Goal: Transaction & Acquisition: Purchase product/service

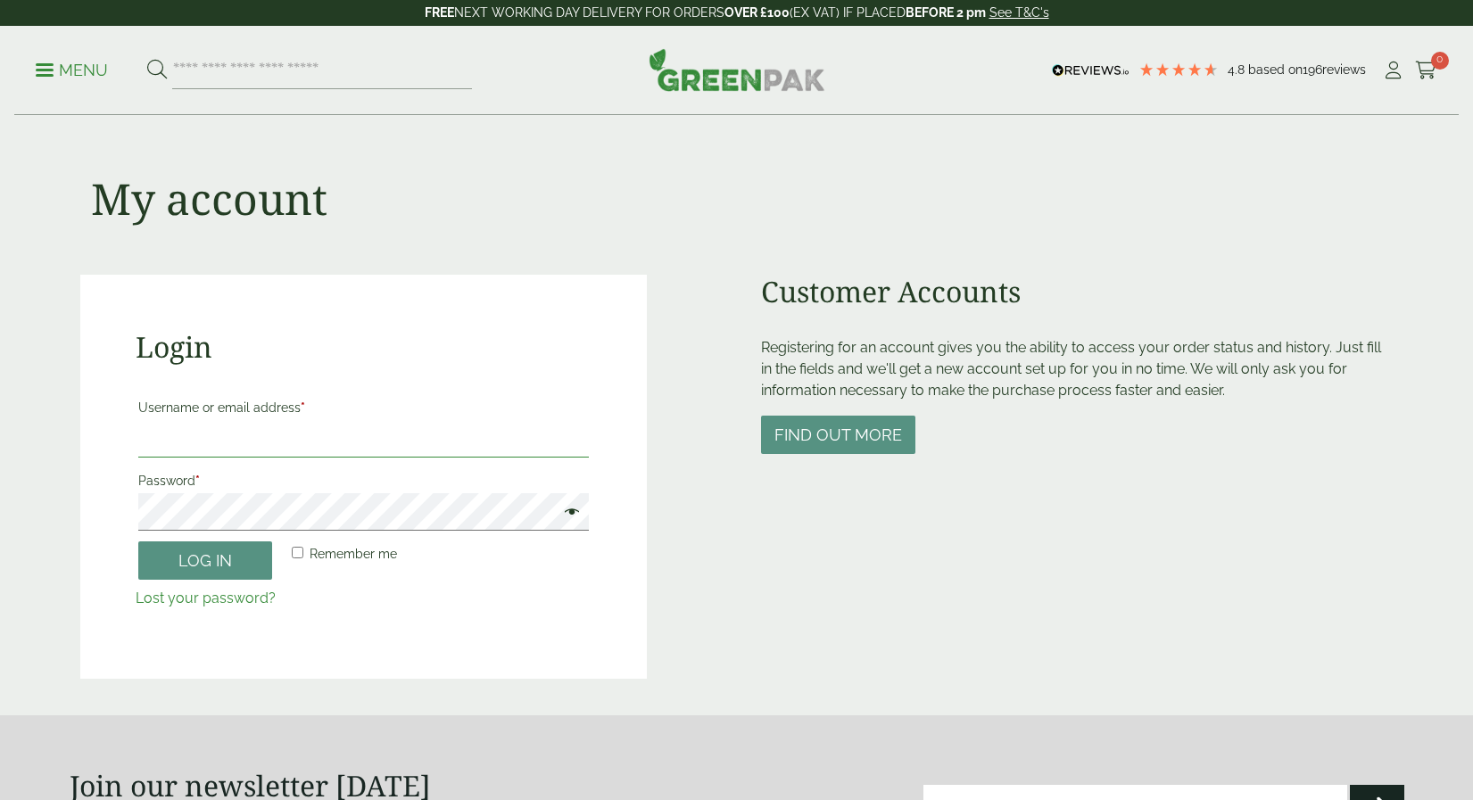
type input "**********"
click at [219, 574] on button "Log in" at bounding box center [205, 560] width 134 height 38
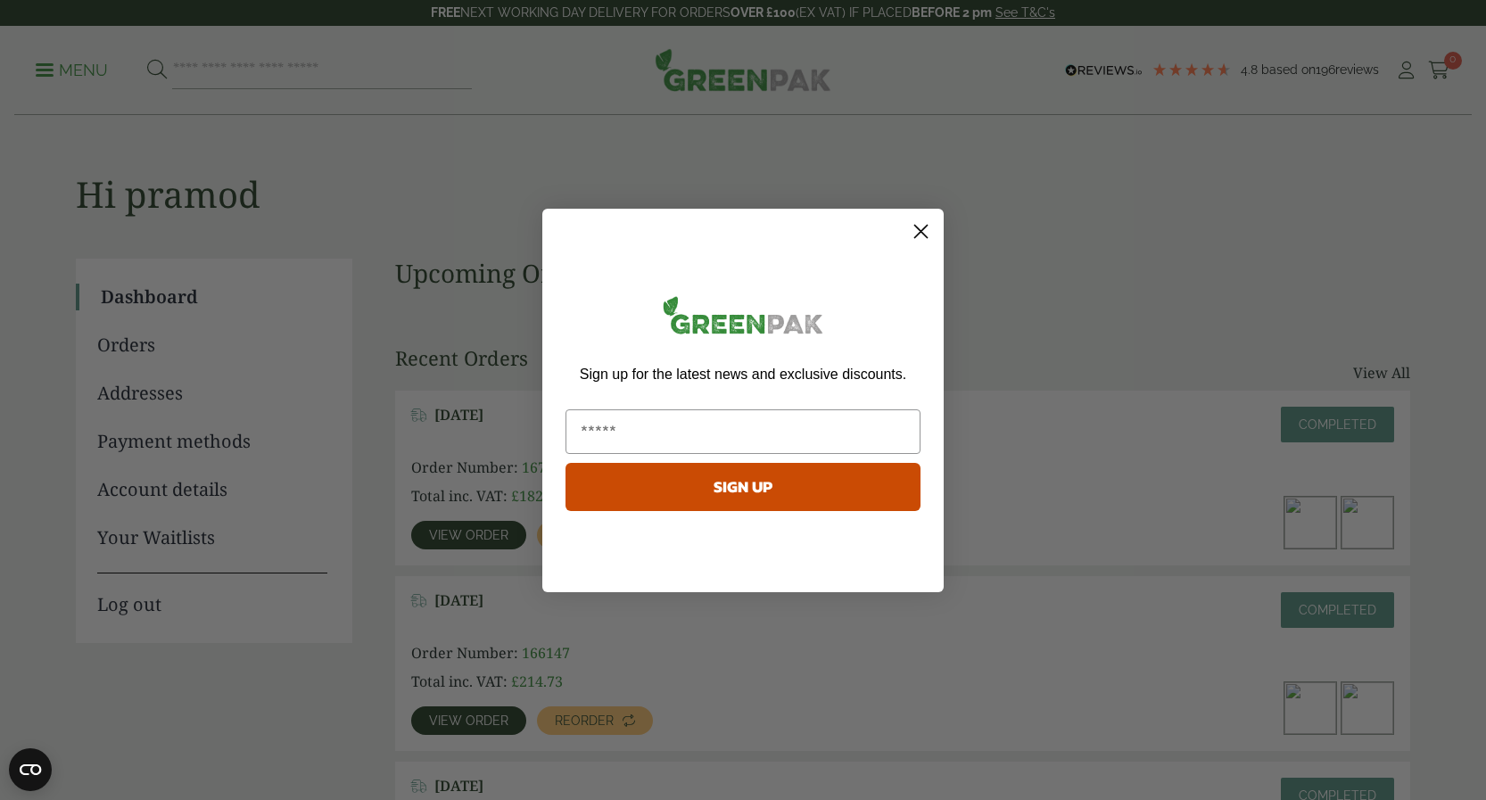
click at [919, 229] on icon "Close dialog" at bounding box center [921, 231] width 12 height 12
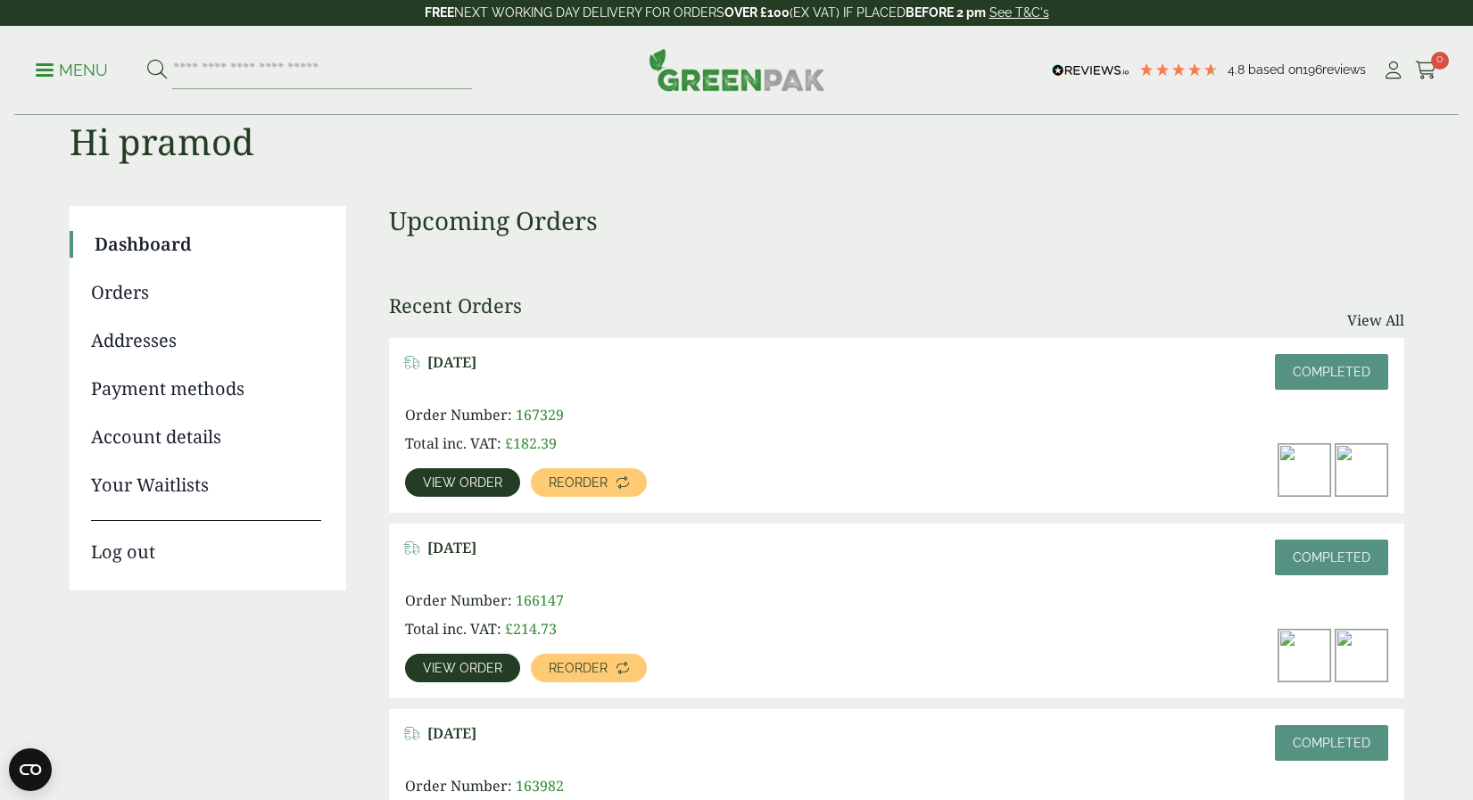
scroll to position [89, 0]
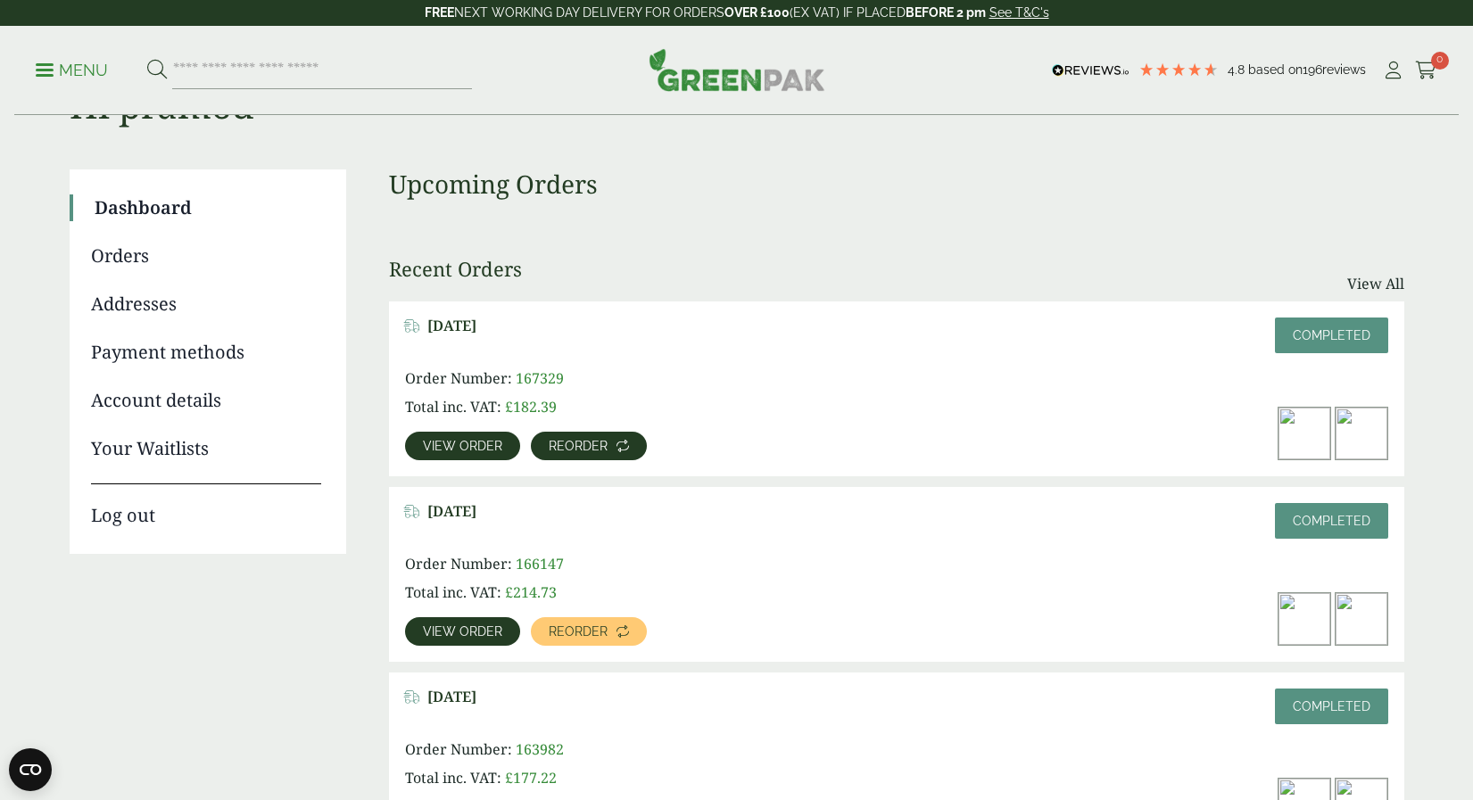
click at [626, 438] on link "Reorder" at bounding box center [589, 446] width 116 height 29
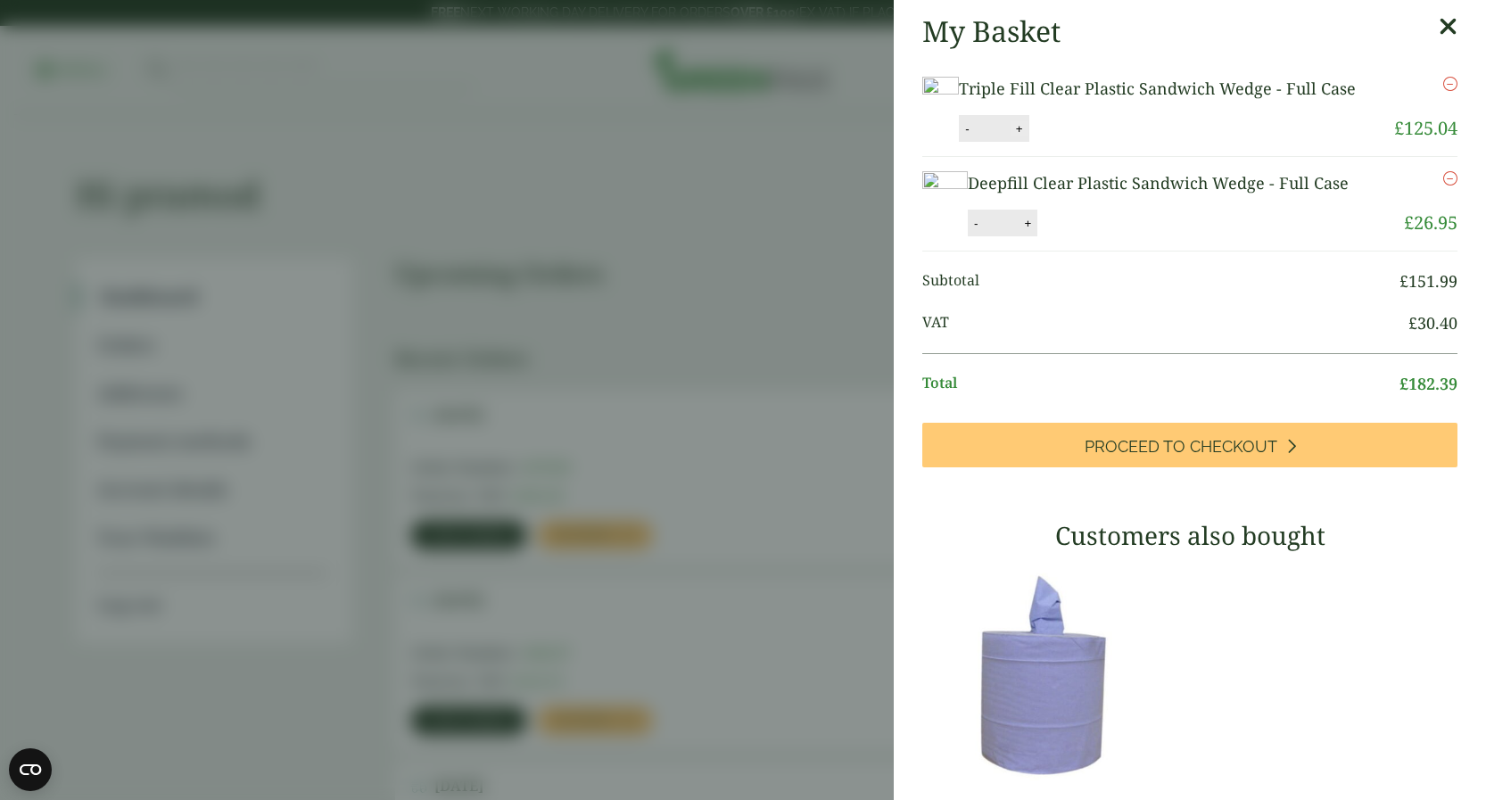
click at [1028, 136] on button "+" at bounding box center [1020, 128] width 18 height 15
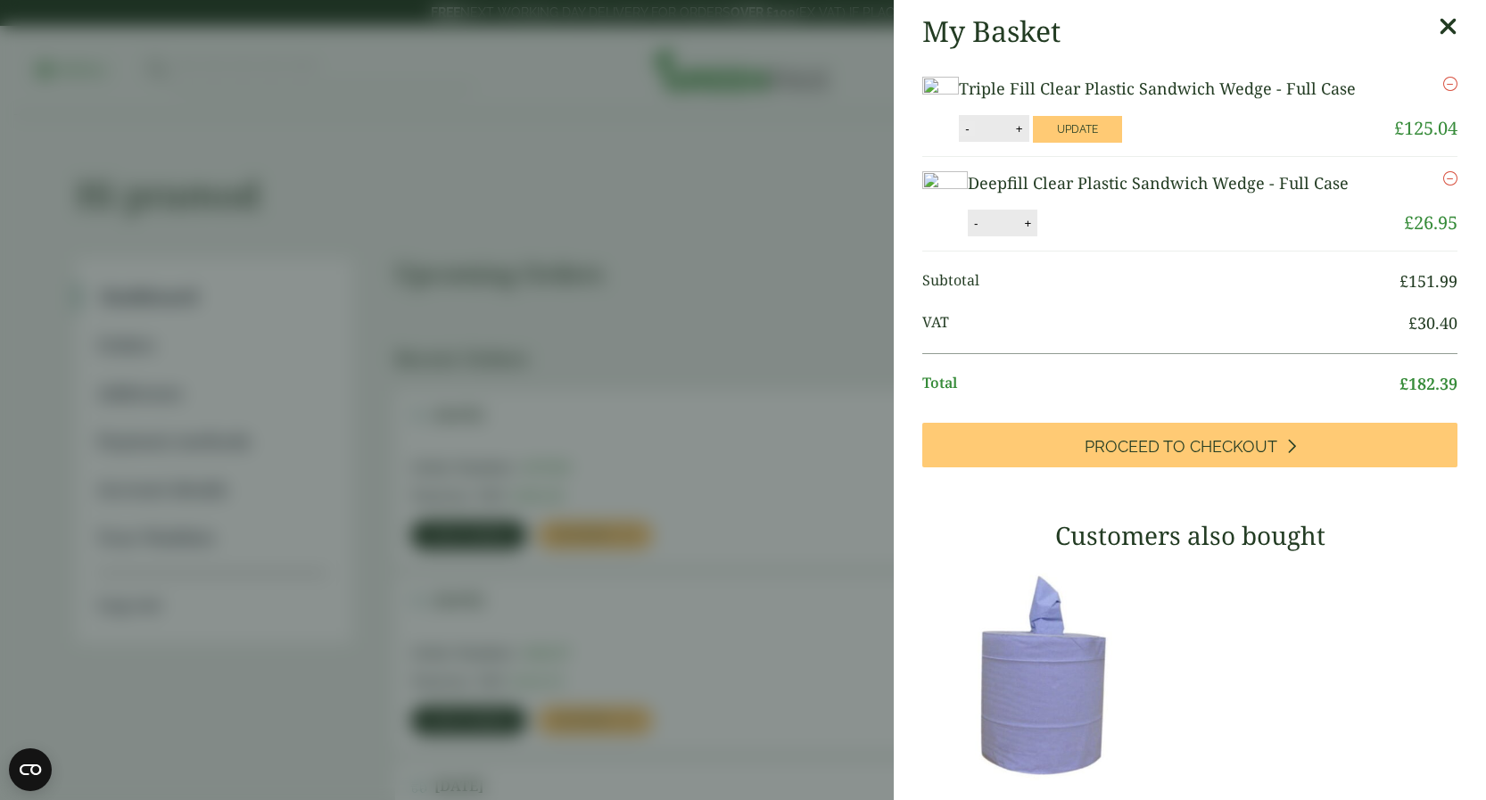
click at [974, 136] on button "-" at bounding box center [967, 128] width 14 height 15
type input "*"
click at [1122, 143] on button "Update" at bounding box center [1077, 129] width 89 height 27
click at [1020, 231] on button "+" at bounding box center [1028, 223] width 18 height 15
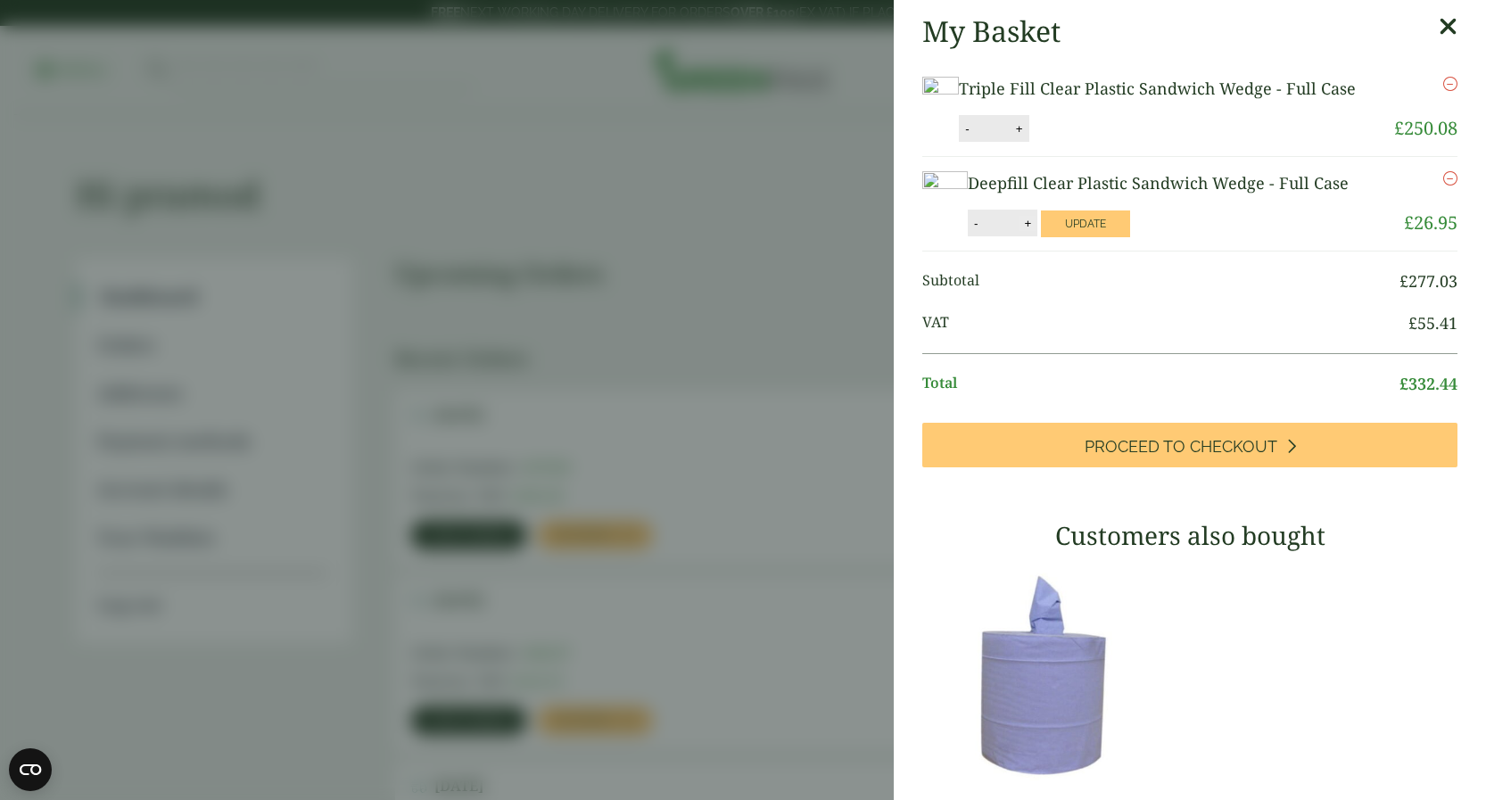
click at [1020, 231] on button "+" at bounding box center [1028, 223] width 18 height 15
type input "*"
click at [1067, 237] on button "Update" at bounding box center [1085, 224] width 89 height 27
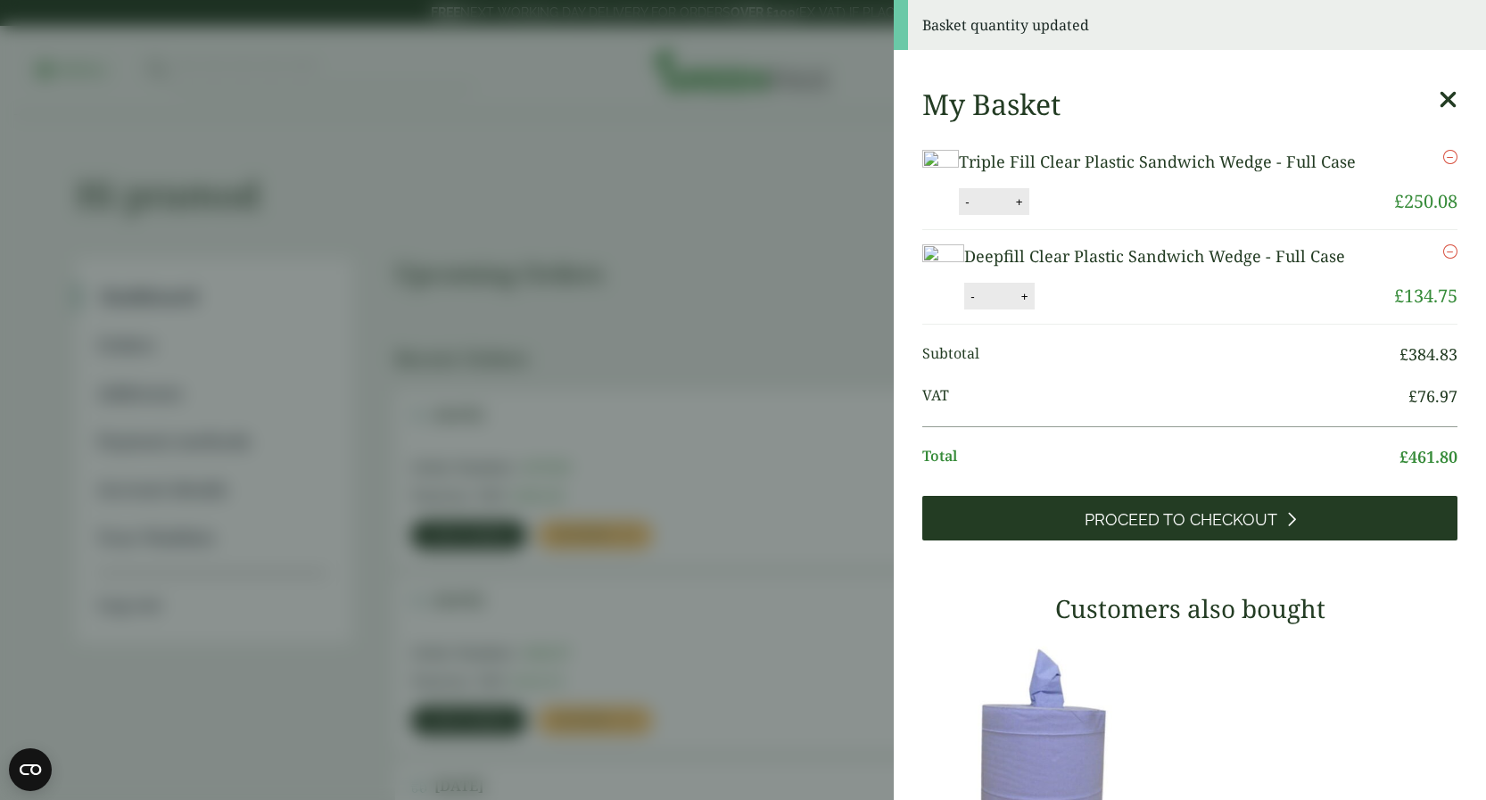
click at [1155, 530] on span "Proceed to Checkout" at bounding box center [1181, 520] width 193 height 20
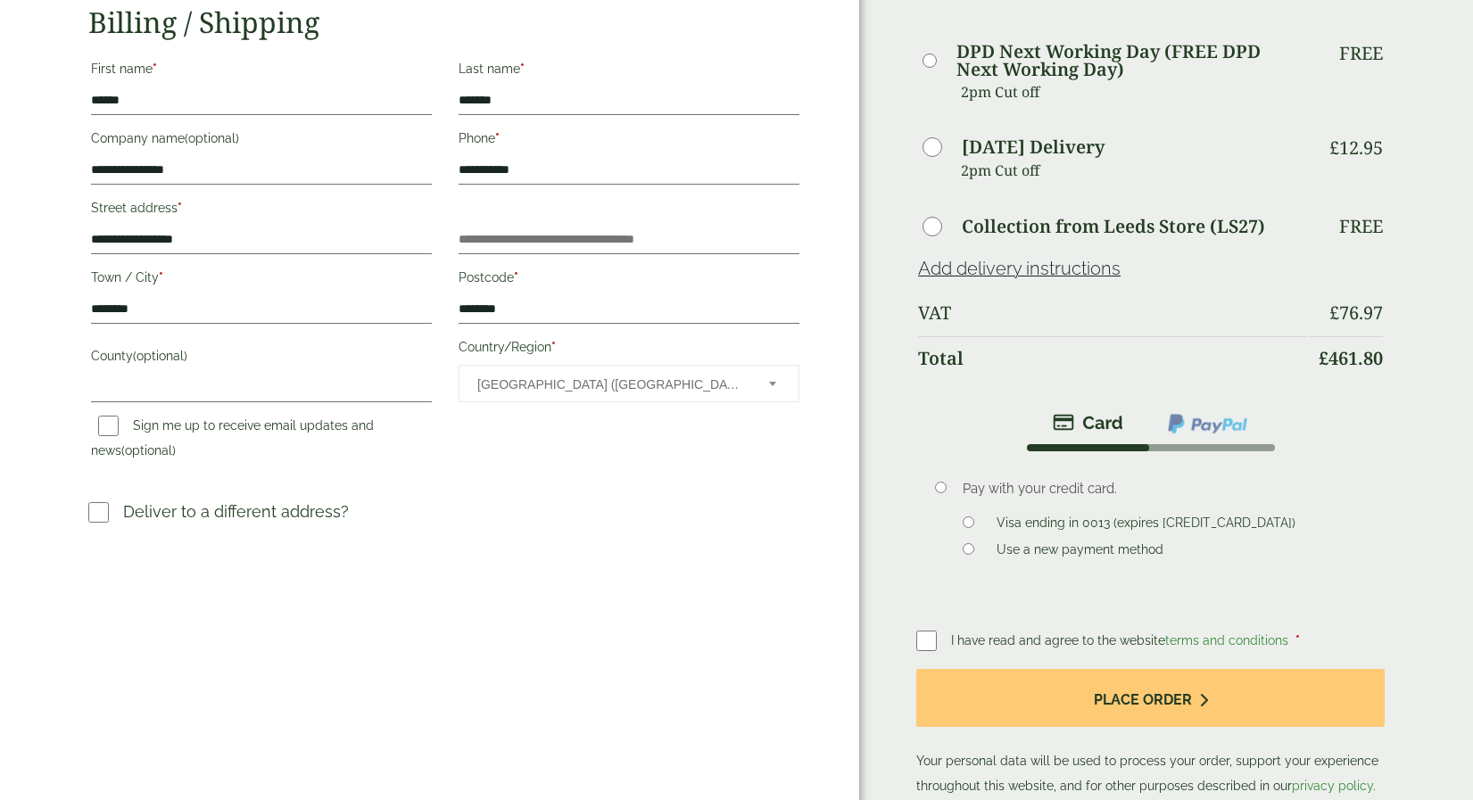
scroll to position [268, 0]
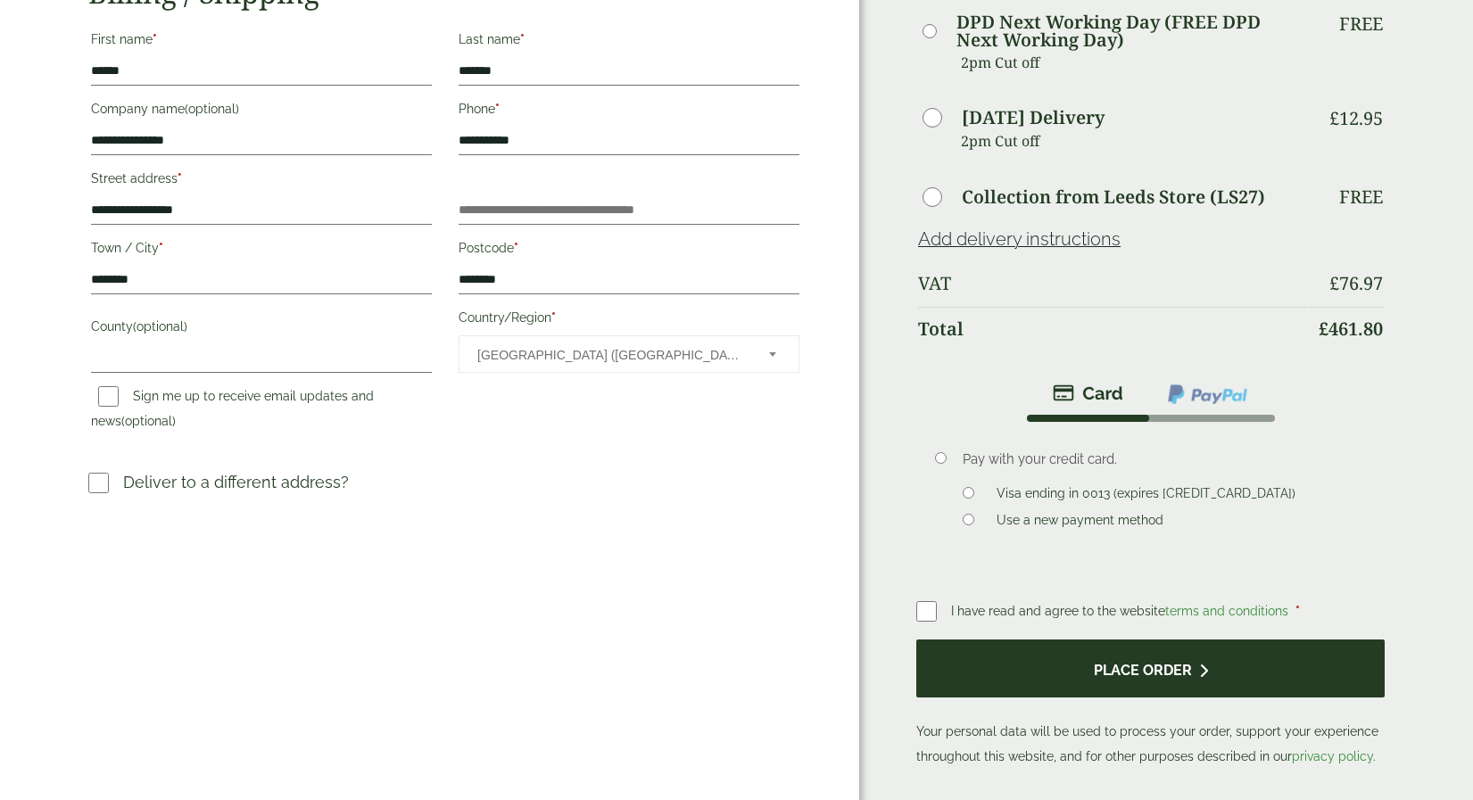
click at [1073, 656] on button "Place order" at bounding box center [1150, 669] width 468 height 58
